Goal: Task Accomplishment & Management: Manage account settings

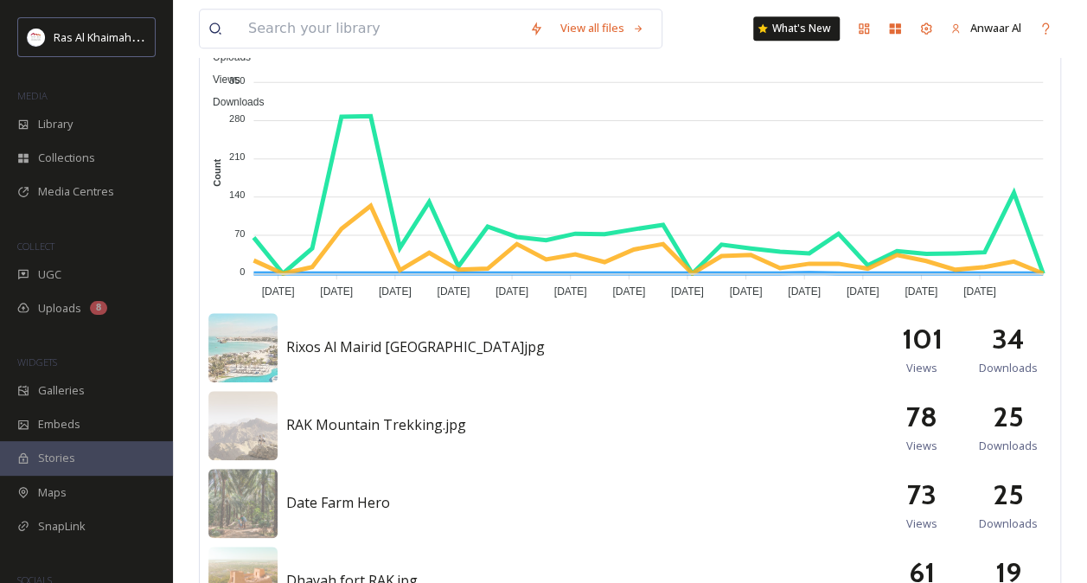
scroll to position [574, 0]
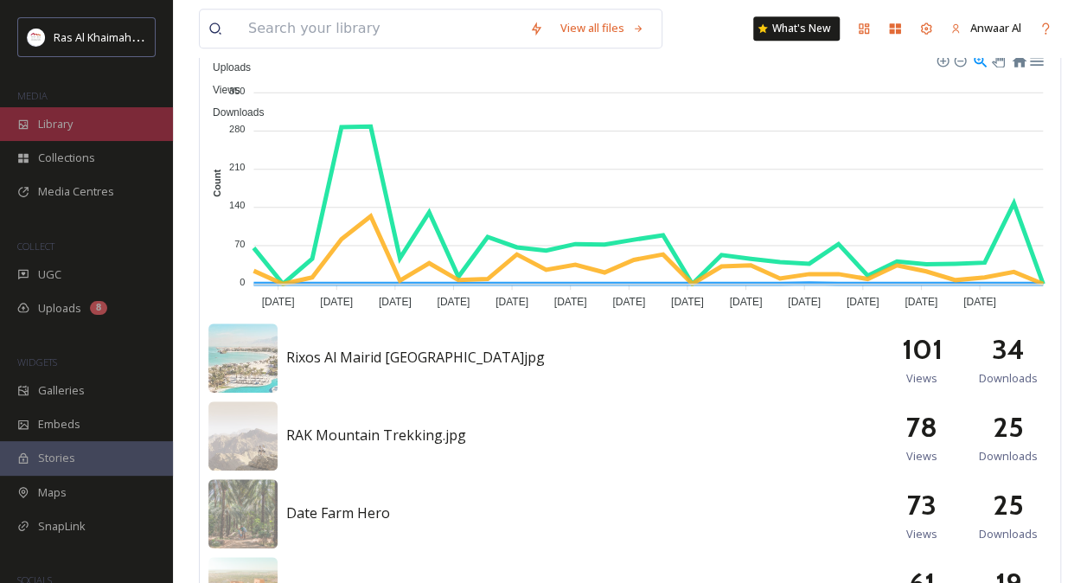
click at [86, 126] on div "Library" at bounding box center [86, 124] width 173 height 34
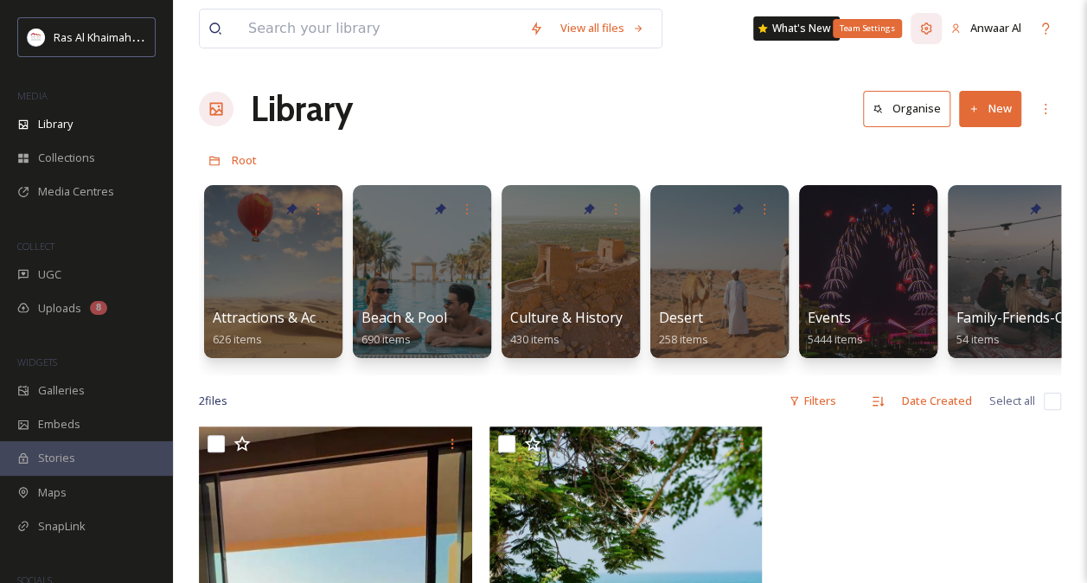
click at [922, 24] on icon at bounding box center [926, 27] width 11 height 11
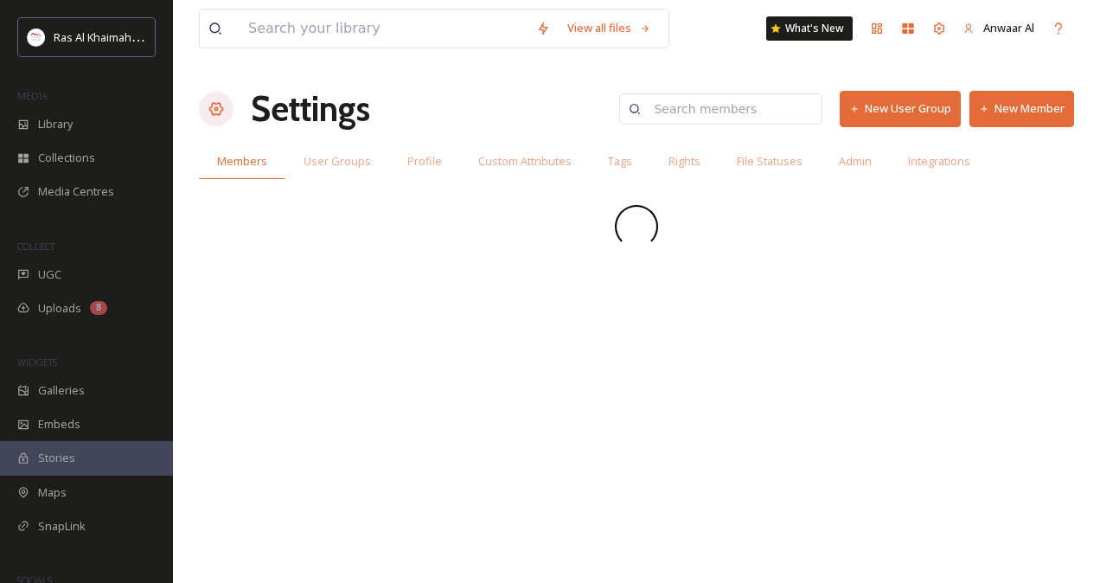
click at [1038, 109] on button "New Member" at bounding box center [1022, 108] width 105 height 35
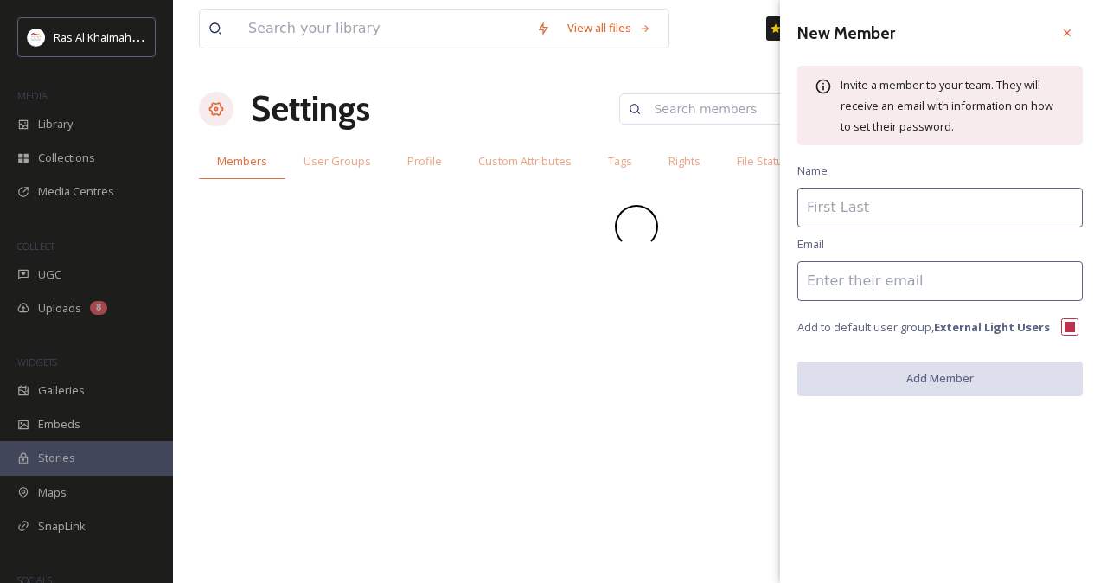
click at [874, 280] on input at bounding box center [939, 281] width 285 height 40
paste input "[EMAIL_ADDRESS][DOMAIN_NAME]."
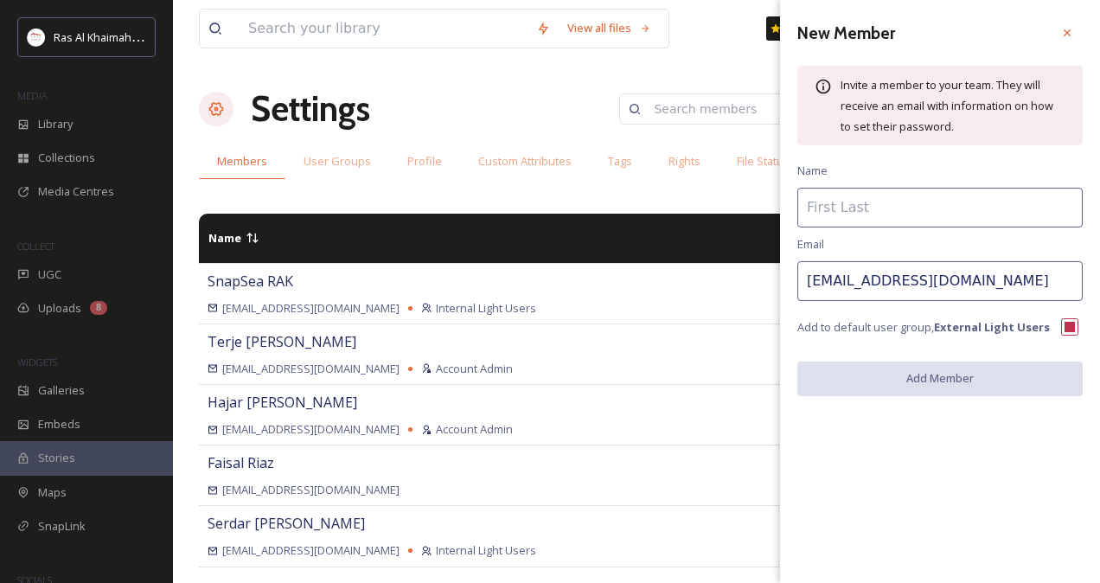
drag, startPoint x: 880, startPoint y: 284, endPoint x: 787, endPoint y: 292, distance: 93.0
click at [787, 292] on div "New Member Invite a member to your team. They will receive an email with inform…" at bounding box center [940, 206] width 320 height 413
type input "[EMAIL_ADDRESS][DOMAIN_NAME]"
click at [831, 193] on input at bounding box center [939, 208] width 285 height 40
paste input "anexads202"
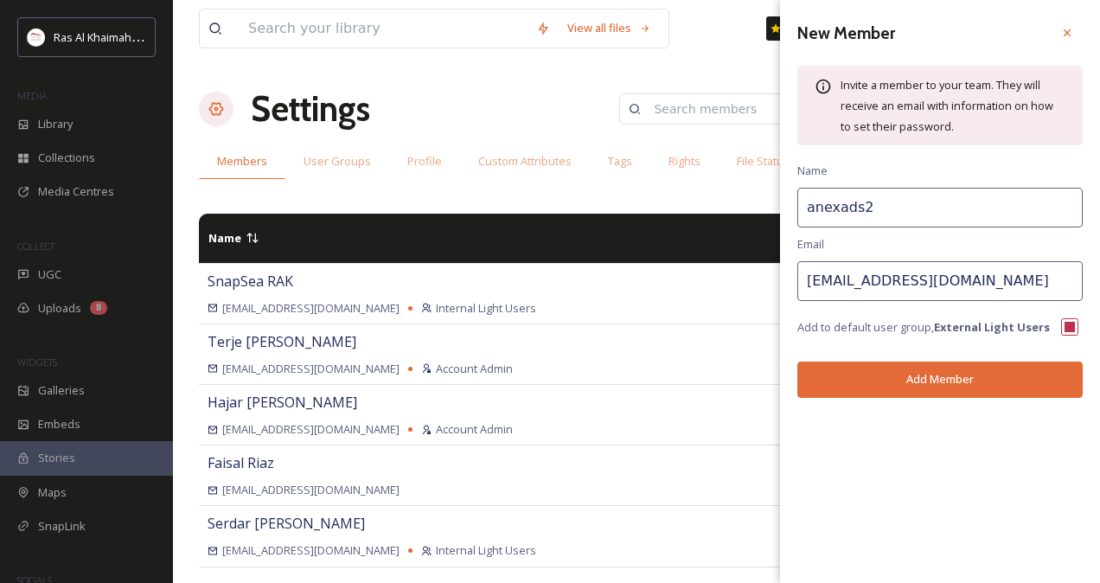
type input "anexads"
drag, startPoint x: 858, startPoint y: 210, endPoint x: 803, endPoint y: 208, distance: 55.4
click at [803, 208] on input "anexads" at bounding box center [939, 208] width 285 height 40
click at [703, 107] on input at bounding box center [729, 109] width 168 height 35
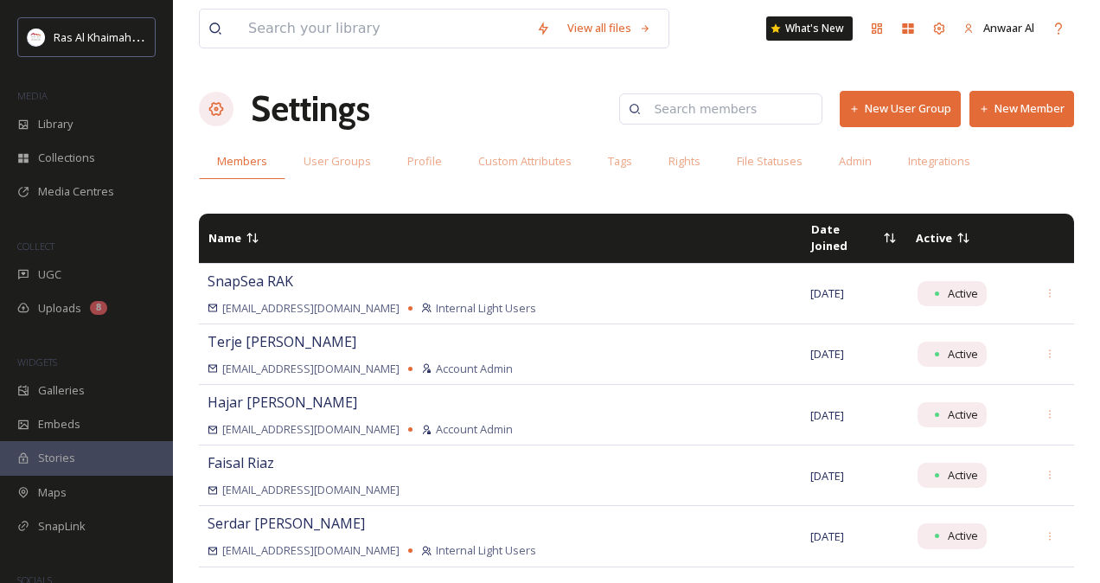
paste input "anexads"
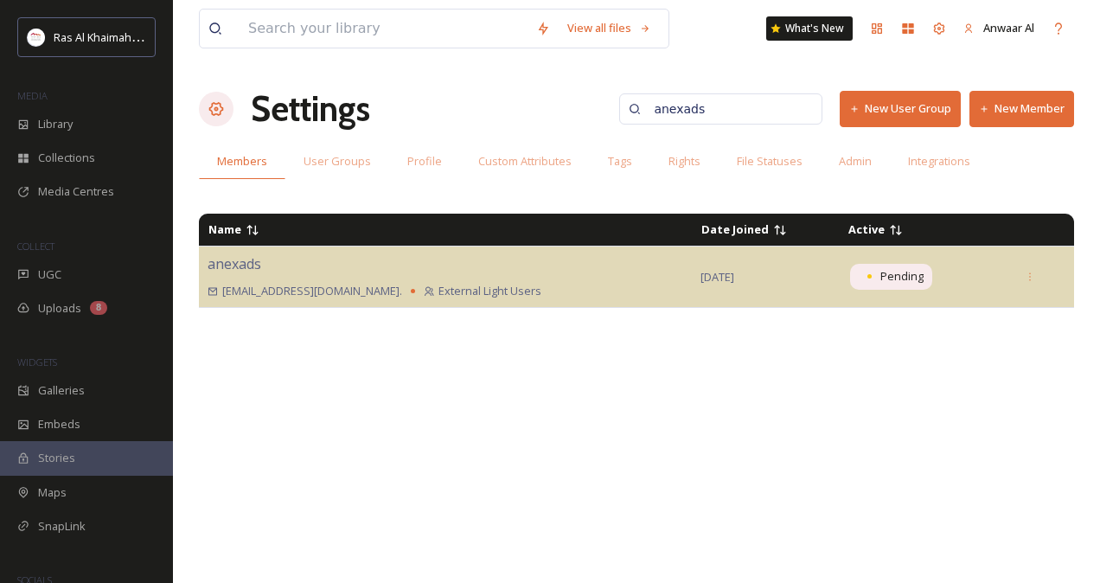
click at [724, 111] on input "anexads" at bounding box center [729, 109] width 168 height 35
paste input "[PERSON_NAME][EMAIL_ADDRESS][DOMAIN_NAME]"
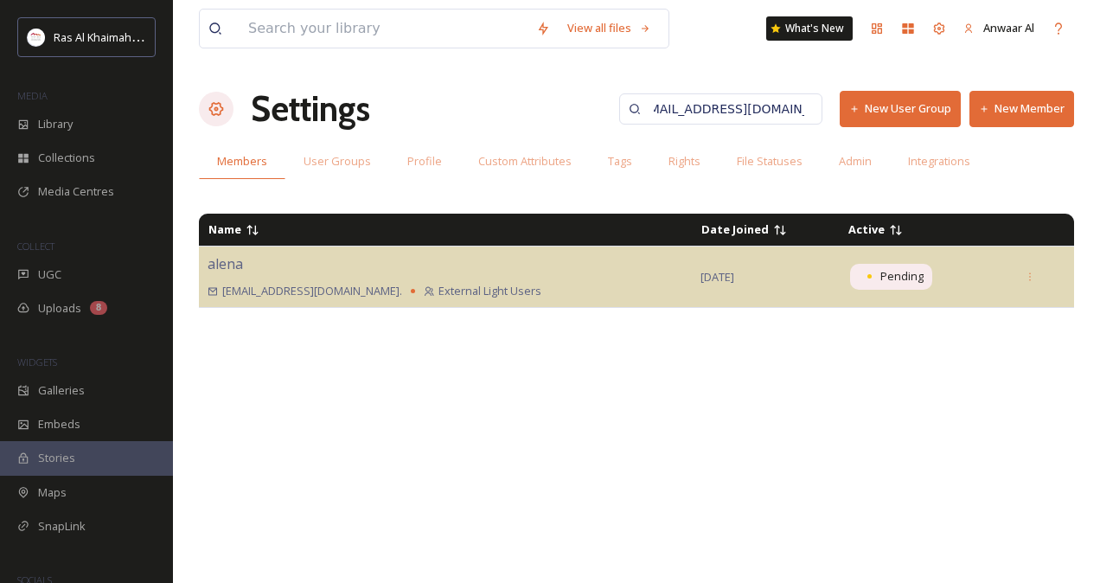
type input "[EMAIL_ADDRESS][DOMAIN_NAME]"
